Goal: Task Accomplishment & Management: Manage account settings

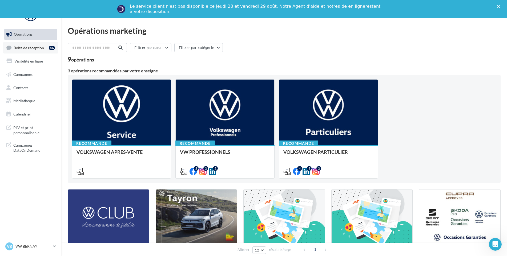
click at [39, 52] on link "Boîte de réception 46" at bounding box center [30, 47] width 55 height 11
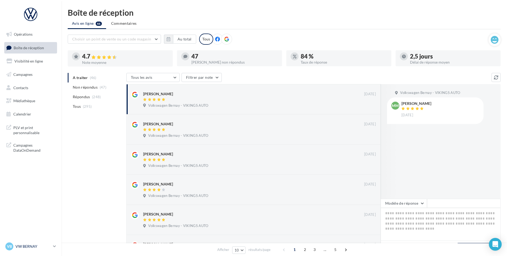
click at [37, 247] on p "VW BERNAY" at bounding box center [32, 246] width 35 height 5
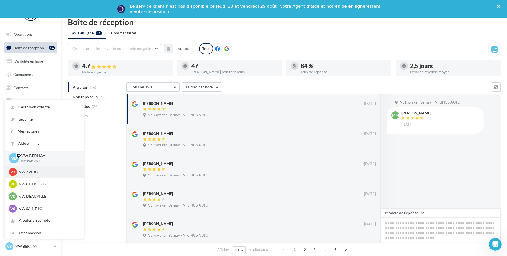
click at [48, 173] on p "VW YVETOT" at bounding box center [48, 171] width 59 height 5
